Goal: Entertainment & Leisure: Consume media (video, audio)

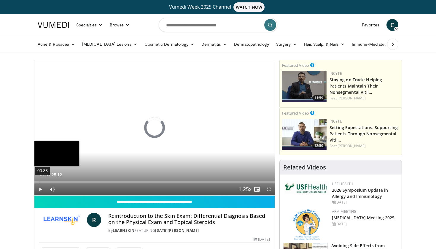
click at [40, 182] on div "00:33" at bounding box center [40, 182] width 1 height 2
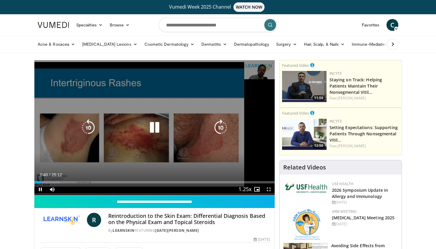
click at [221, 128] on icon "Video Player" at bounding box center [220, 127] width 17 height 17
click at [226, 128] on icon "Video Player" at bounding box center [220, 127] width 17 height 17
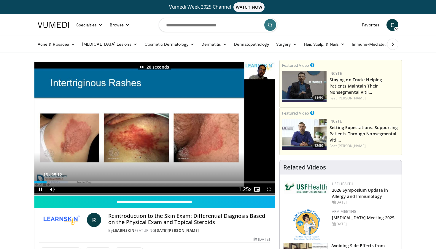
click at [269, 190] on span "Video Player" at bounding box center [269, 189] width 12 height 12
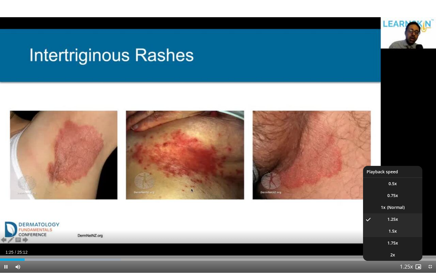
click at [405, 229] on li "1.5x" at bounding box center [392, 231] width 59 height 12
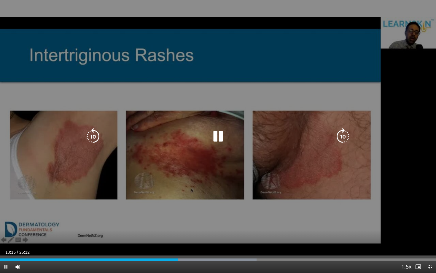
click at [217, 133] on icon "Video Player" at bounding box center [218, 136] width 17 height 17
click at [224, 90] on div "20 seconds Tap to unmute" at bounding box center [218, 136] width 436 height 273
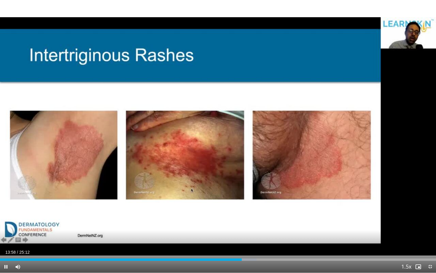
click at [430, 249] on span "Video Player" at bounding box center [430, 267] width 12 height 12
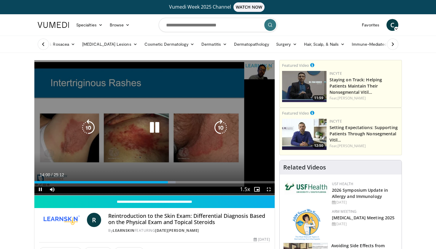
click at [155, 128] on icon "Video Player" at bounding box center [154, 127] width 17 height 17
click at [153, 130] on icon "Video Player" at bounding box center [154, 127] width 17 height 17
click at [157, 127] on icon "Video Player" at bounding box center [154, 127] width 17 height 17
click at [153, 131] on icon "Video Player" at bounding box center [154, 127] width 17 height 17
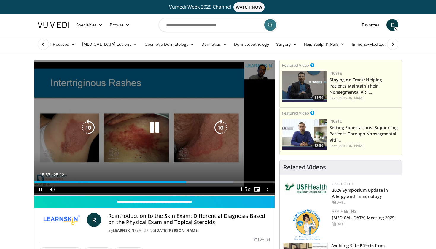
click at [155, 129] on icon "Video Player" at bounding box center [154, 127] width 17 height 17
